Goal: Task Accomplishment & Management: Manage account settings

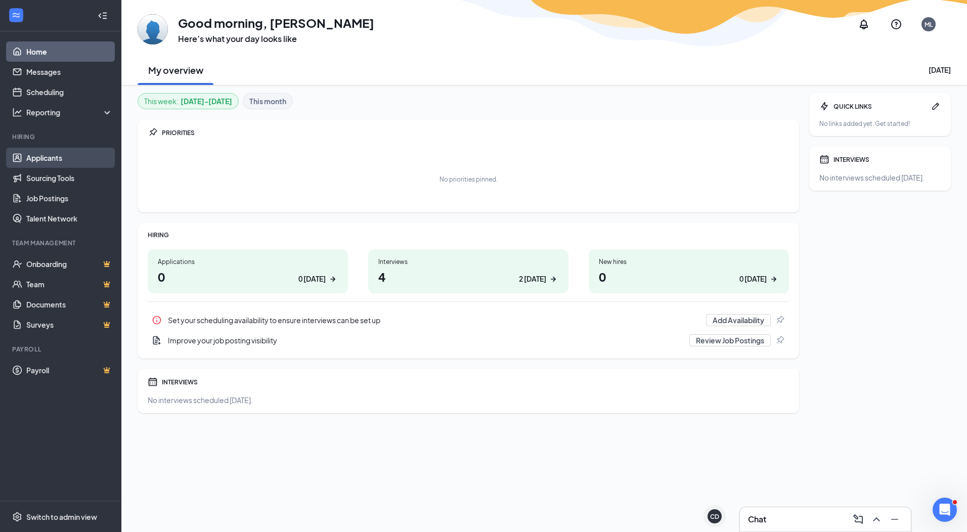
click at [46, 165] on link "Applicants" at bounding box center [69, 158] width 86 height 20
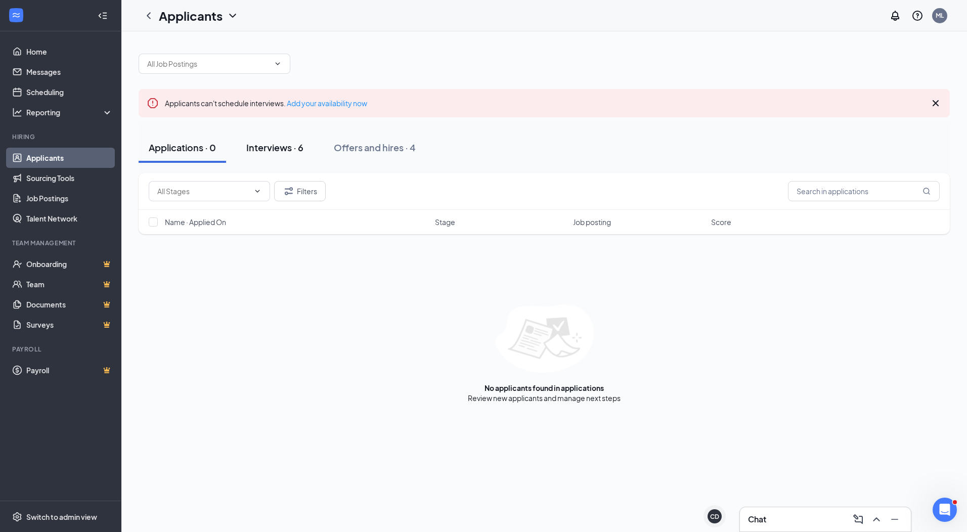
click at [271, 150] on div "Interviews · 6" at bounding box center [274, 147] width 57 height 13
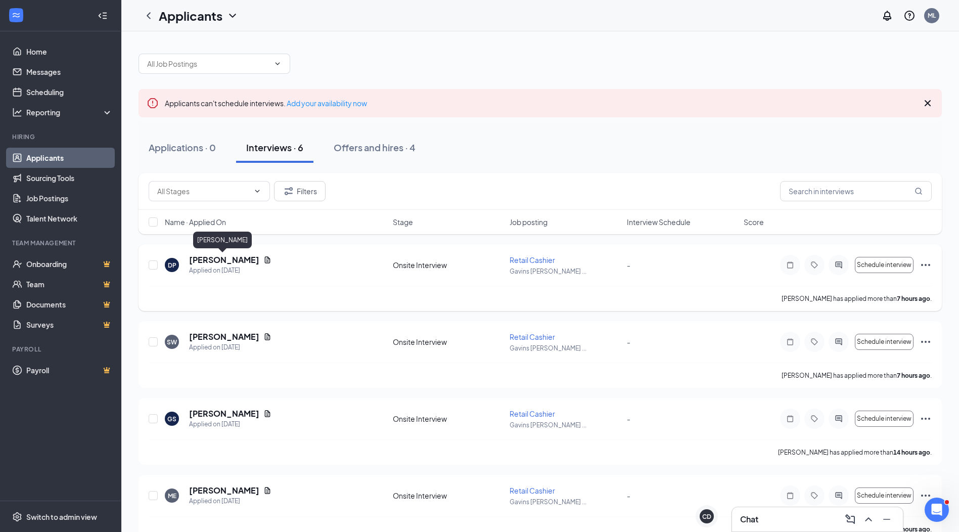
click at [222, 259] on h5 "[PERSON_NAME]" at bounding box center [224, 259] width 70 height 11
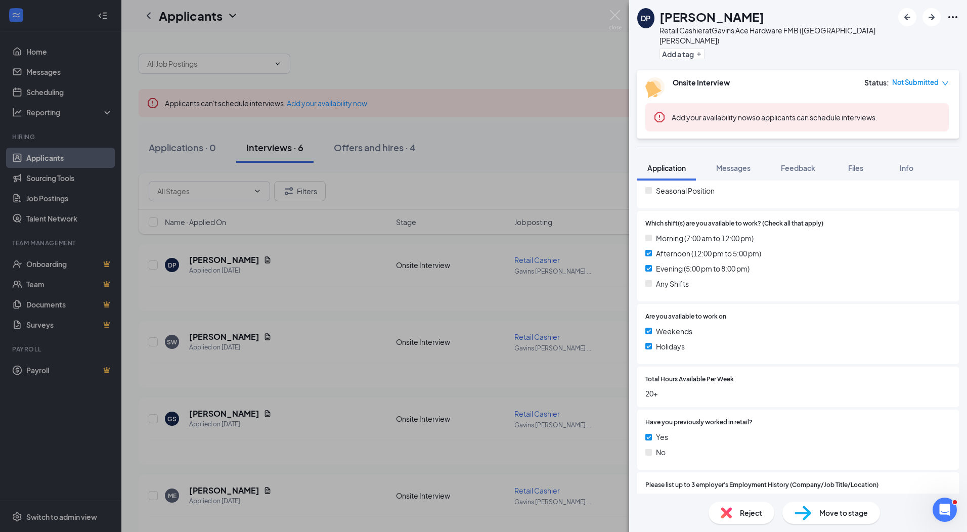
scroll to position [354, 0]
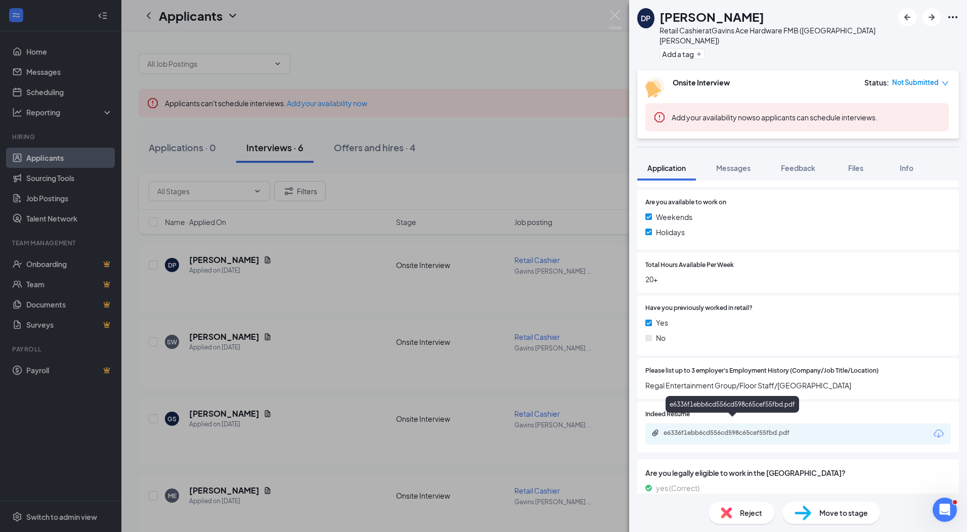
click at [754, 429] on div "e6336f1ebb6cd556cd598c65cef55fbd.pdf" at bounding box center [735, 433] width 142 height 8
click at [738, 517] on div "Reject" at bounding box center [742, 513] width 66 height 22
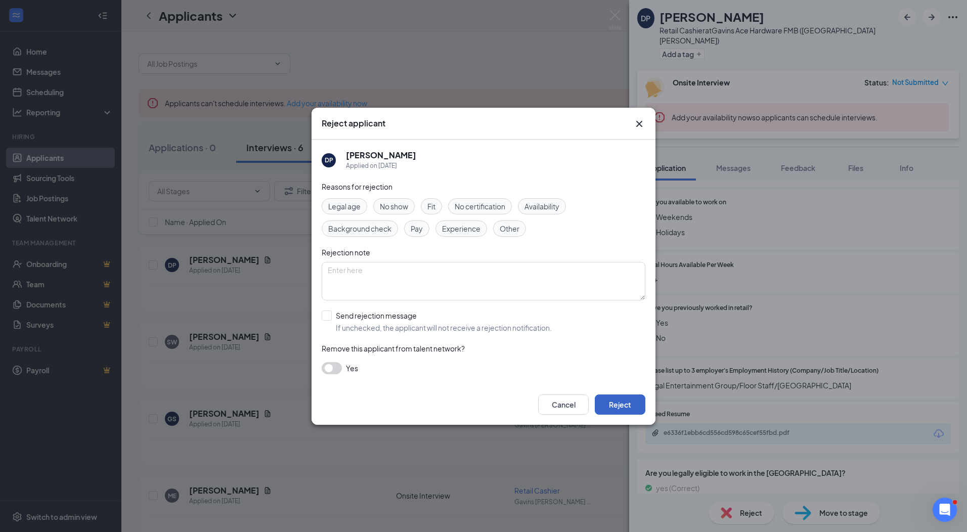
click at [628, 398] on button "Reject" at bounding box center [620, 405] width 51 height 20
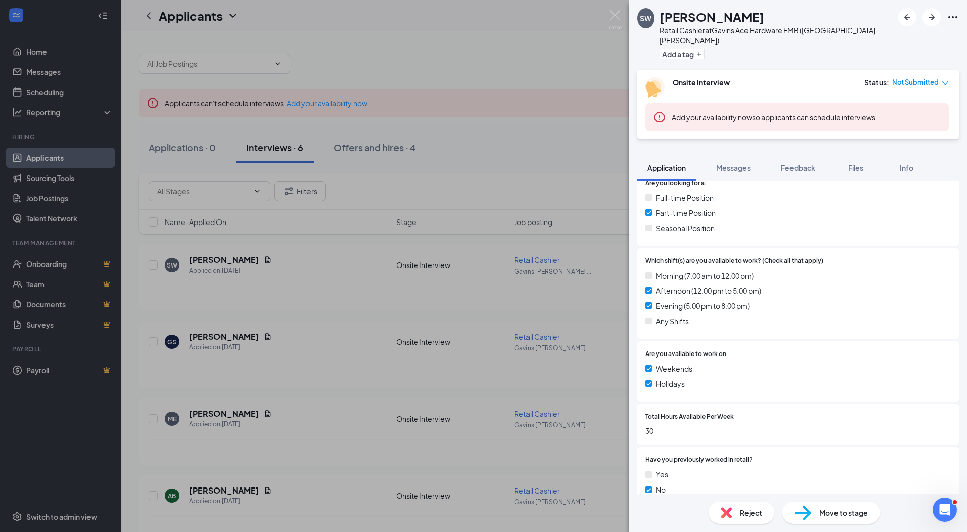
scroll to position [354, 0]
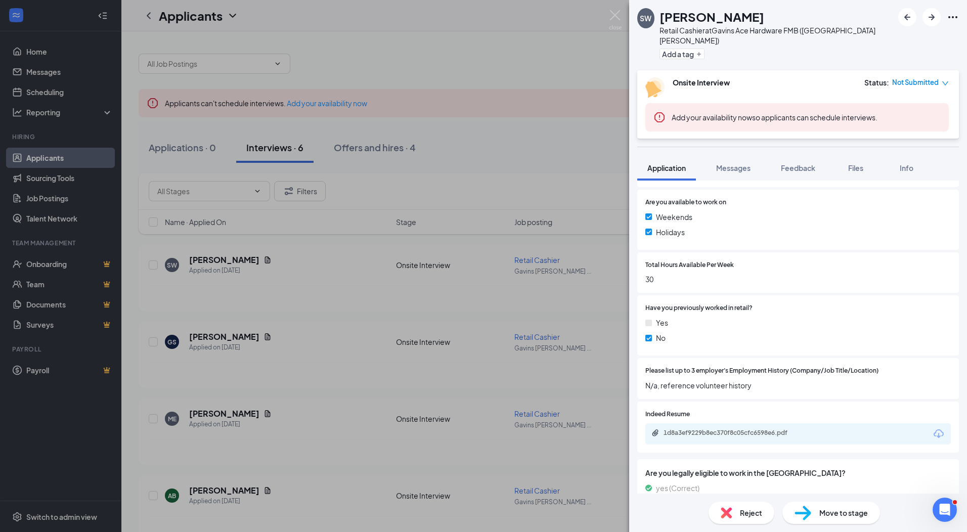
click at [718, 430] on div "1d8a3ef9229b8ec370f8c05cfc6598e6.pdf" at bounding box center [797, 433] width 305 height 21
click at [718, 429] on div "1d8a3ef9229b8ec370f8c05cfc6598e6.pdf" at bounding box center [735, 433] width 142 height 8
click at [748, 514] on span "Reject" at bounding box center [751, 512] width 22 height 11
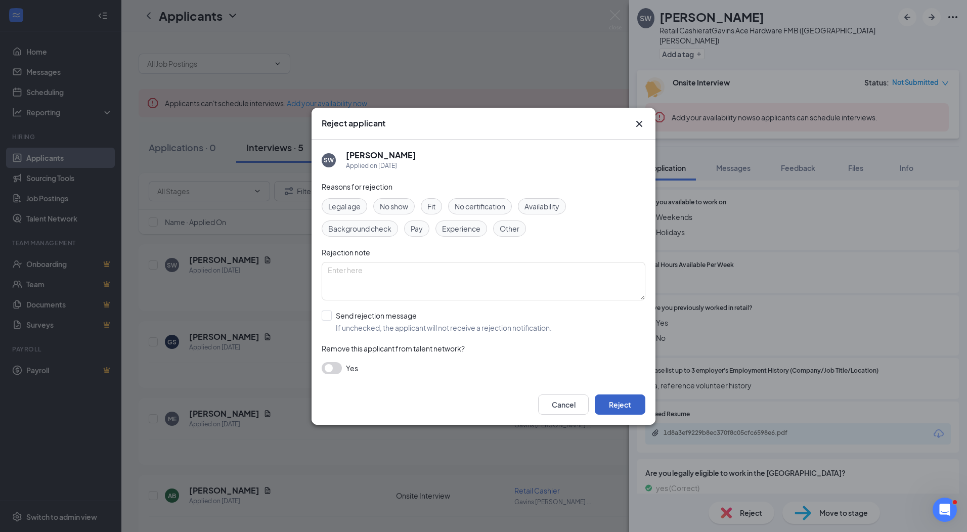
click at [618, 410] on button "Reject" at bounding box center [620, 405] width 51 height 20
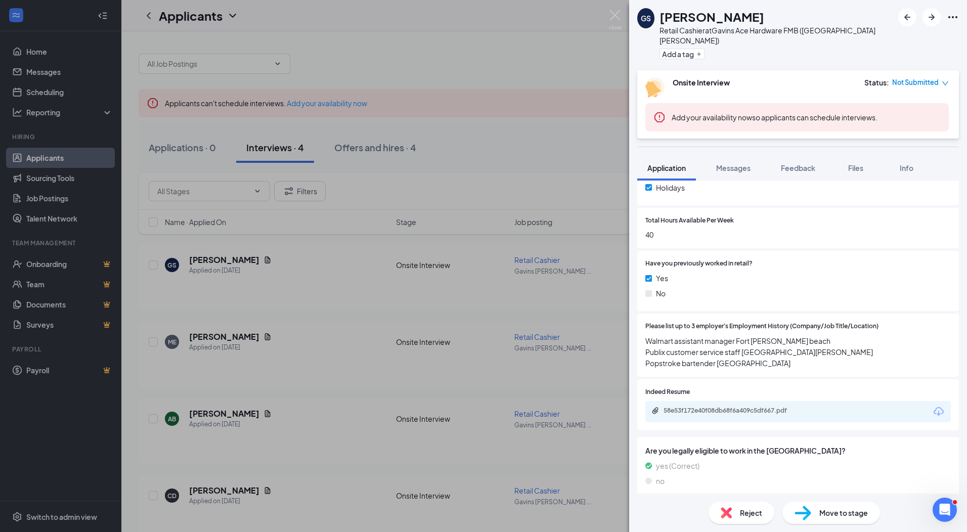
scroll to position [455, 0]
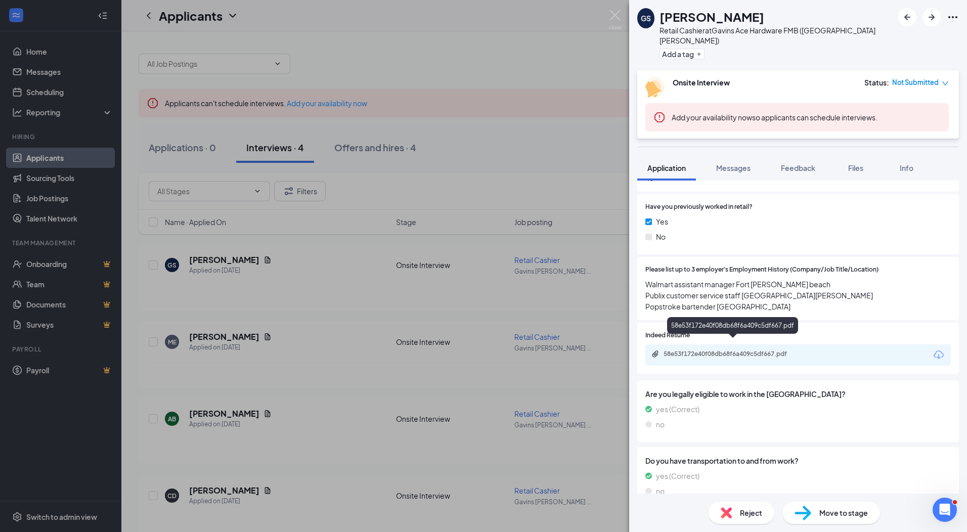
click at [726, 350] on div "58e53f172e40f08db68f6a409c5df667.pdf" at bounding box center [735, 354] width 142 height 8
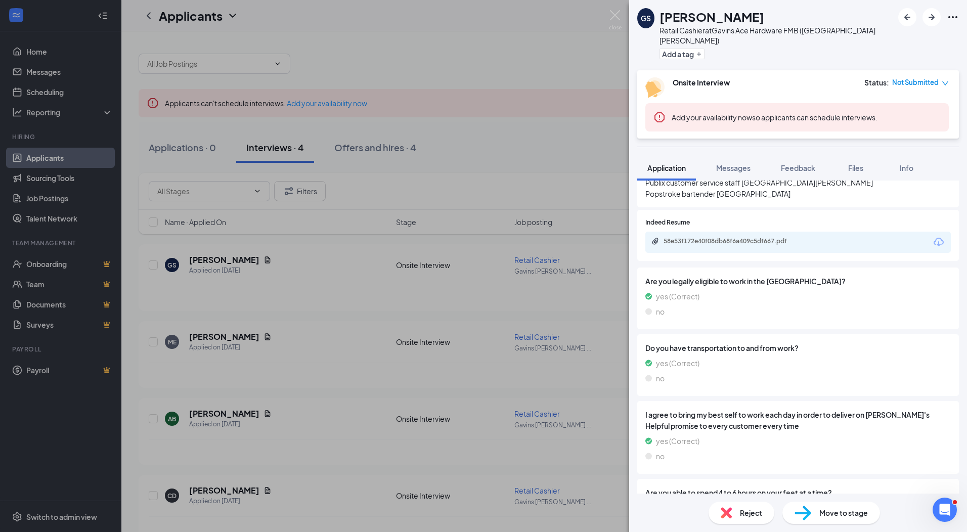
scroll to position [674, 0]
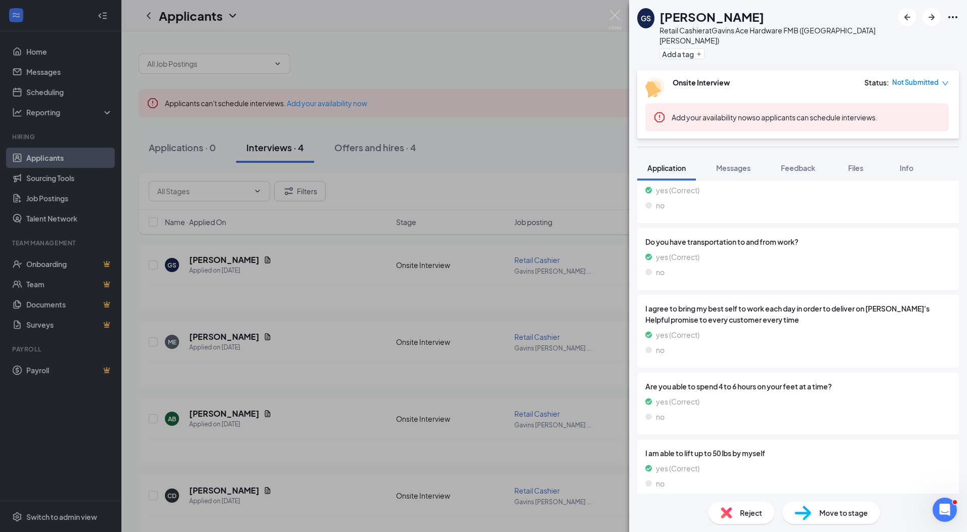
click at [736, 509] on div "Reject" at bounding box center [742, 513] width 66 height 22
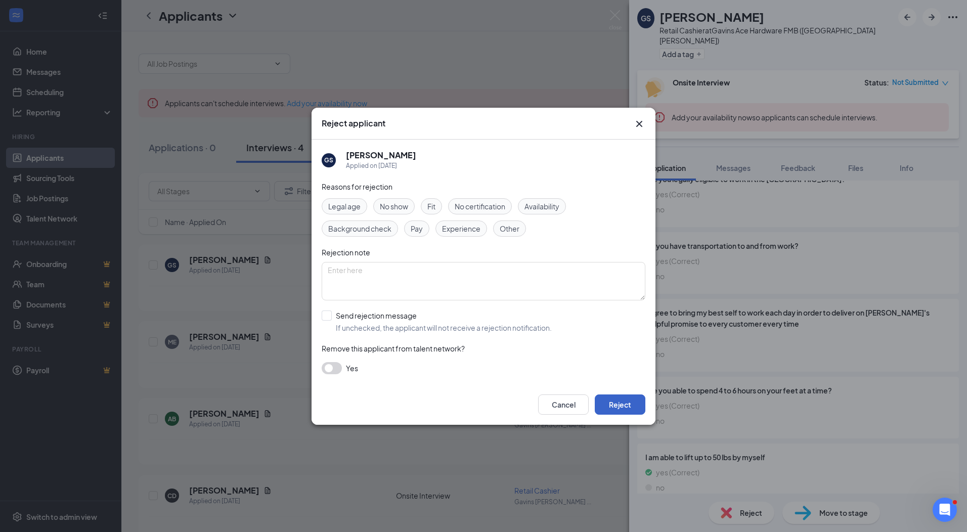
click at [633, 404] on button "Reject" at bounding box center [620, 405] width 51 height 20
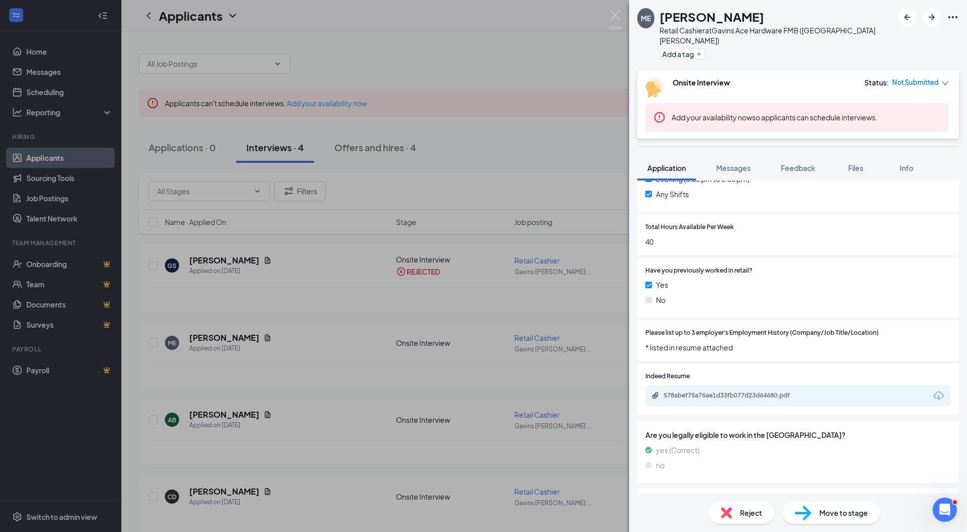
scroll to position [354, 0]
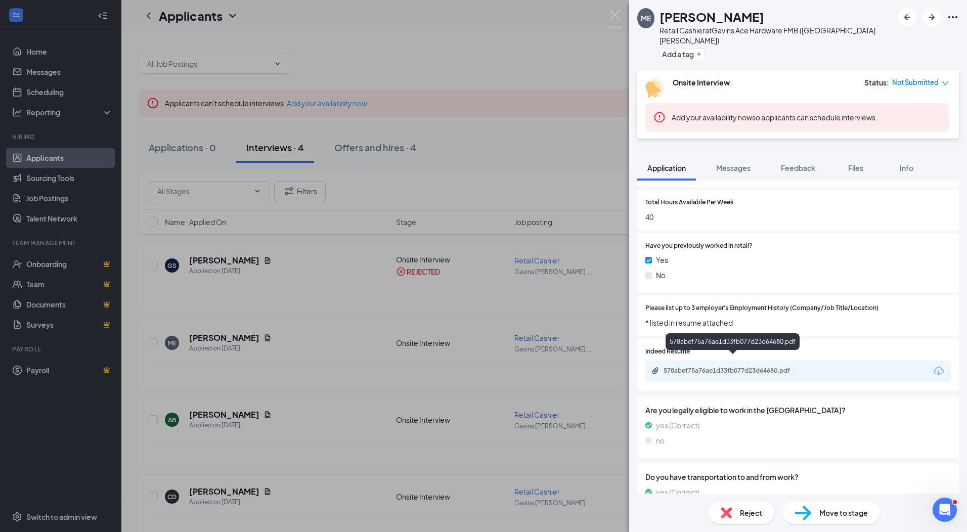
click at [780, 367] on div "578abef75a76ae1d33fb077d23d64680.pdf" at bounding box center [735, 371] width 142 height 8
